Goal: Navigation & Orientation: Find specific page/section

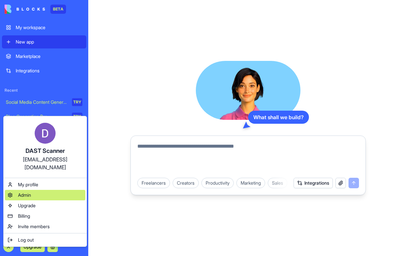
click at [28, 192] on span "Admin" at bounding box center [24, 195] width 13 height 7
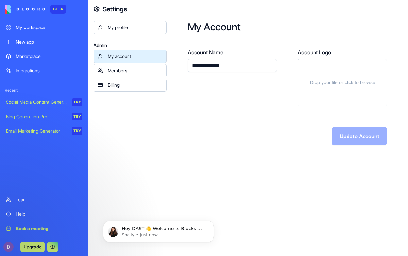
click at [123, 67] on link "Members" at bounding box center [130, 70] width 73 height 13
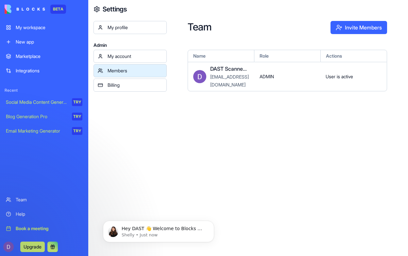
click at [126, 79] on link "Billing" at bounding box center [130, 85] width 73 height 13
click at [128, 57] on div "My account" at bounding box center [135, 56] width 55 height 7
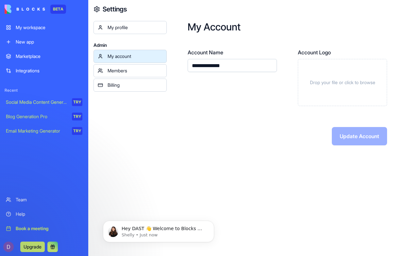
click at [49, 39] on div "New app" at bounding box center [49, 42] width 67 height 7
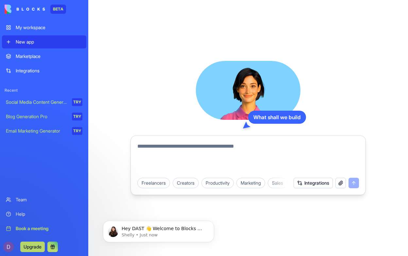
click at [39, 28] on div "My workspace" at bounding box center [49, 27] width 67 height 7
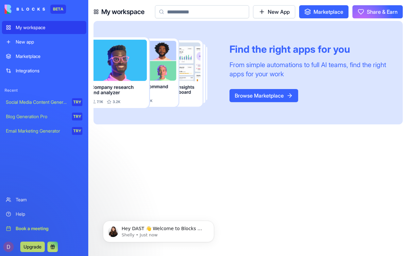
click at [35, 71] on div "Integrations" at bounding box center [49, 70] width 67 height 7
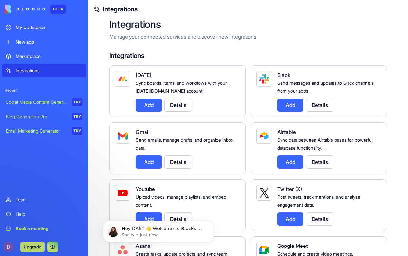
click at [32, 119] on div "Blog Generation Pro" at bounding box center [37, 116] width 62 height 7
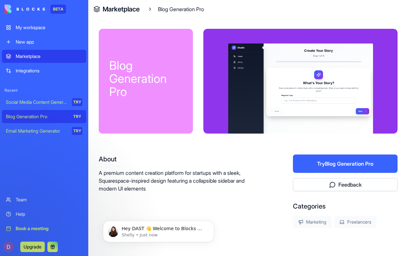
click at [38, 24] on link "My workspace" at bounding box center [44, 27] width 84 height 13
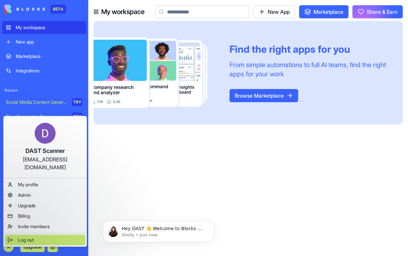
click at [22, 237] on span "Log out" at bounding box center [26, 240] width 16 height 7
